Goal: Find contact information: Find contact information

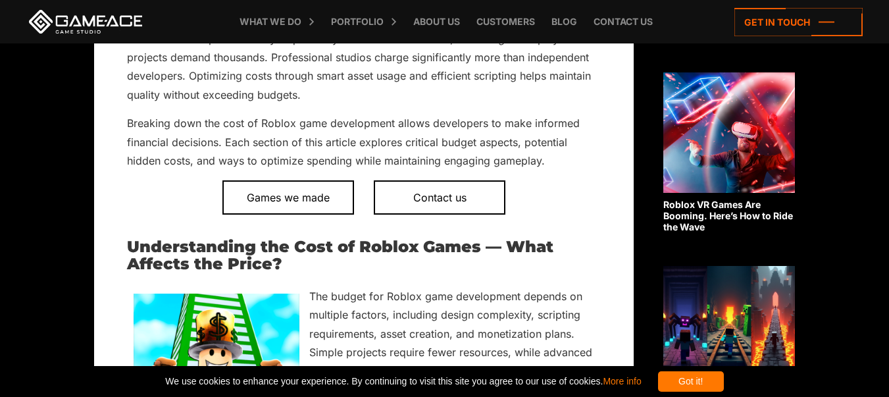
scroll to position [664, 0]
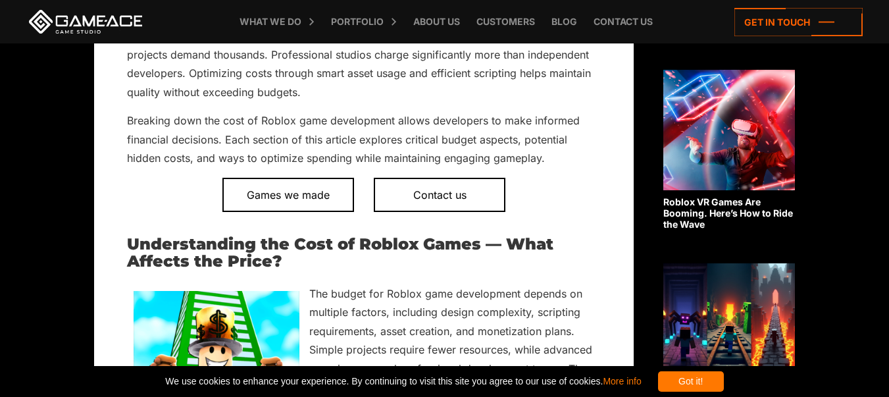
click at [425, 196] on span "Contact us" at bounding box center [440, 195] width 132 height 34
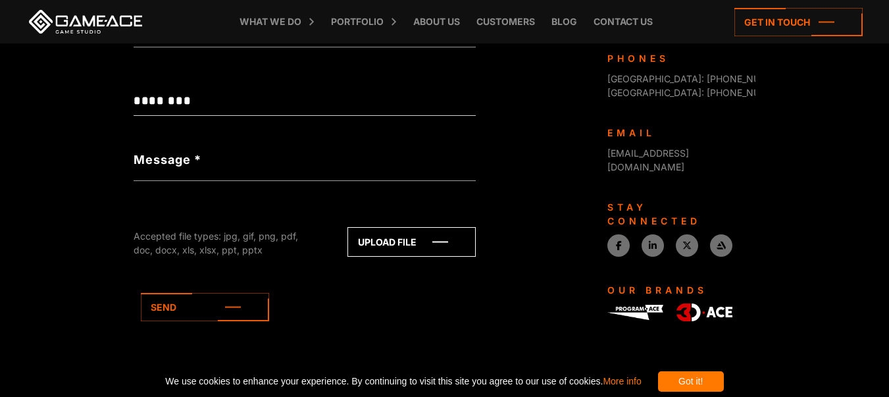
scroll to position [614, 0]
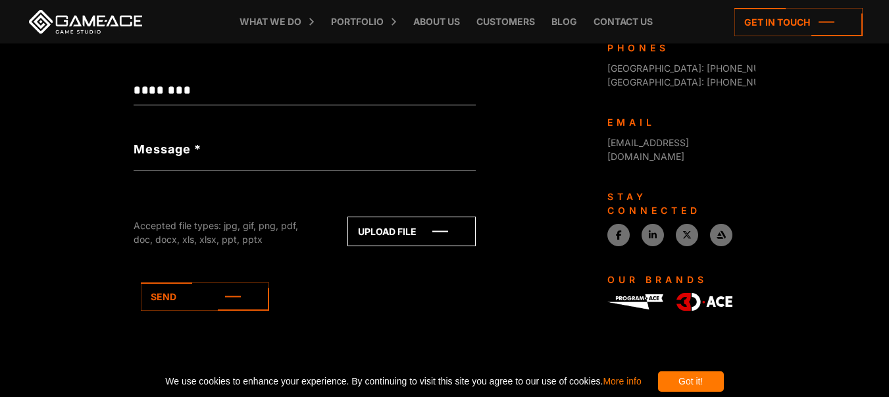
click at [374, 235] on icon at bounding box center [411, 231] width 127 height 28
